Goal: Task Accomplishment & Management: Manage account settings

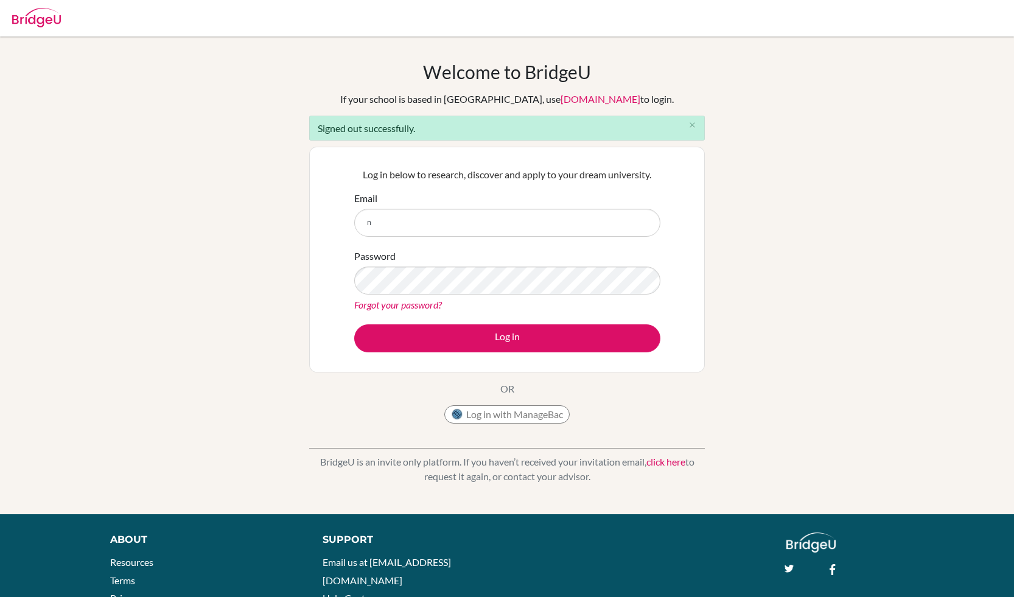
type input "[PERSON_NAME][EMAIL_ADDRESS][PERSON_NAME][DOMAIN_NAME]"
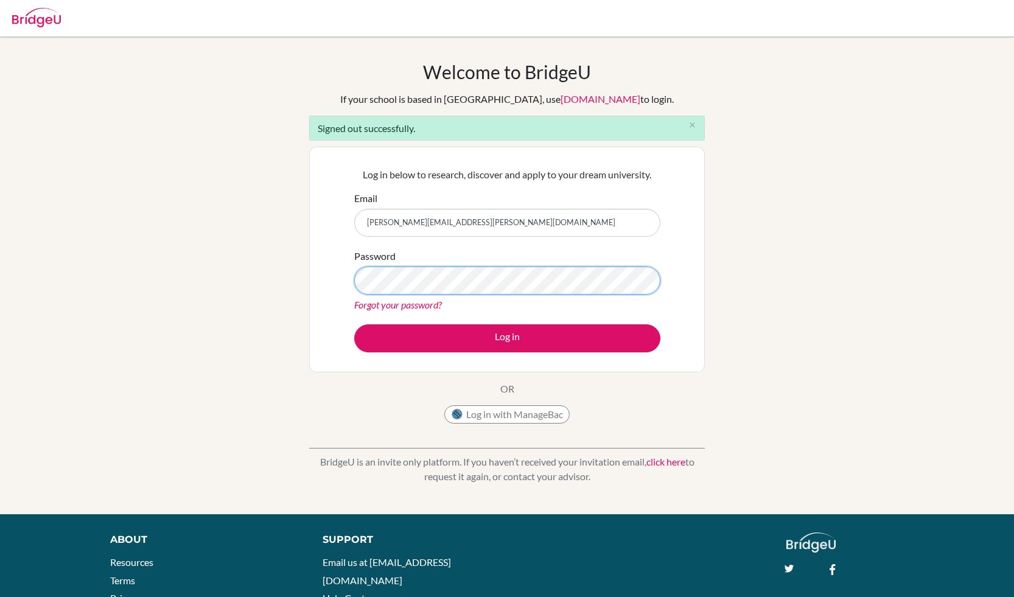
click at [354, 324] on button "Log in" at bounding box center [507, 338] width 306 height 28
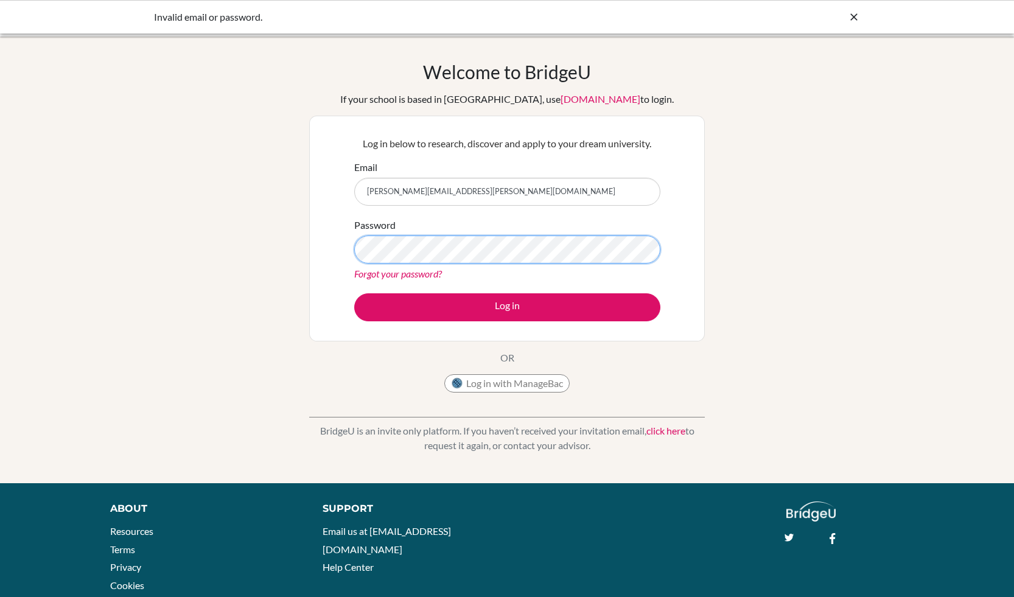
click at [354, 293] on button "Log in" at bounding box center [507, 307] width 306 height 28
drag, startPoint x: 477, startPoint y: 192, endPoint x: 313, endPoint y: 187, distance: 163.8
click at [313, 187] on div "Log in below to research, discover and apply to your dream university. Email [P…" at bounding box center [507, 229] width 396 height 226
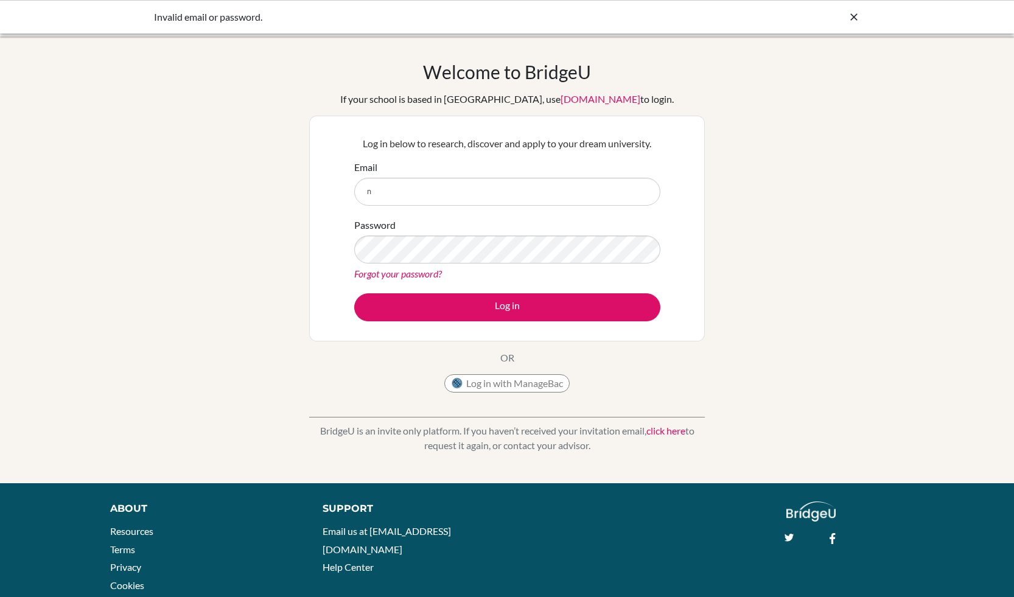
type input "[PERSON_NAME][EMAIL_ADDRESS][PERSON_NAME][DOMAIN_NAME]"
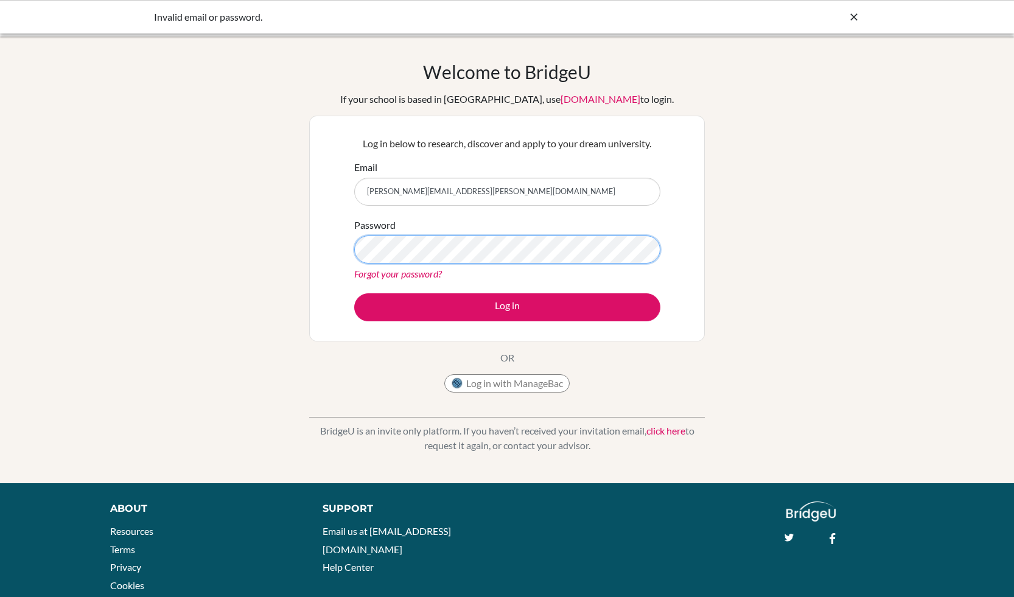
click at [354, 293] on button "Log in" at bounding box center [507, 307] width 306 height 28
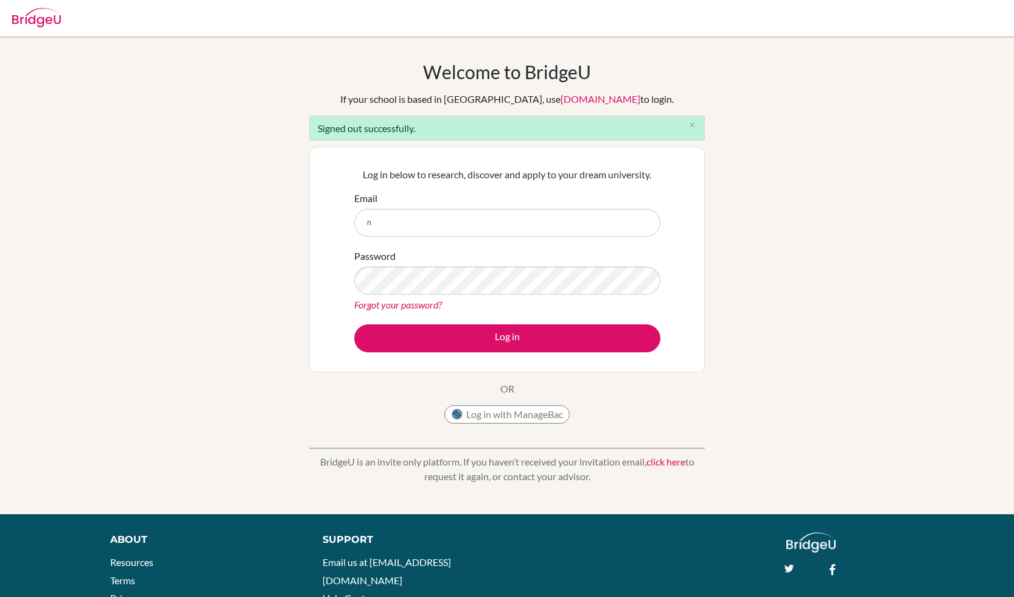
type input "[PERSON_NAME][EMAIL_ADDRESS][PERSON_NAME][DOMAIN_NAME]"
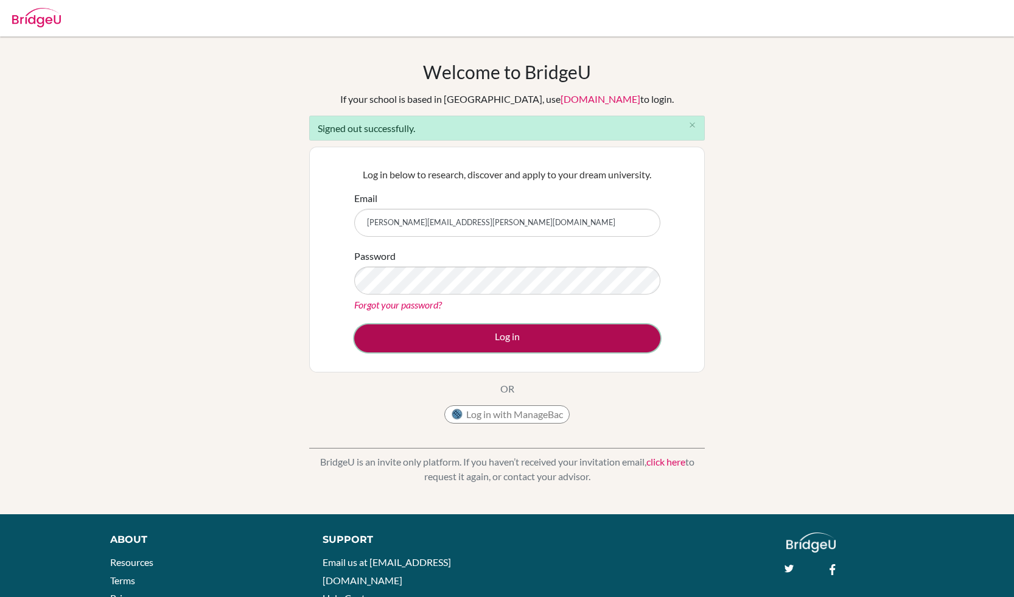
click at [481, 332] on button "Log in" at bounding box center [507, 338] width 306 height 28
